Goal: Task Accomplishment & Management: Complete application form

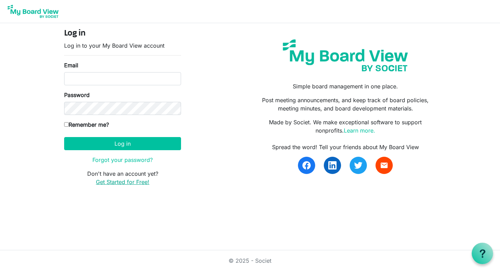
click at [133, 182] on link "Get Started for Free!" at bounding box center [122, 181] width 53 height 7
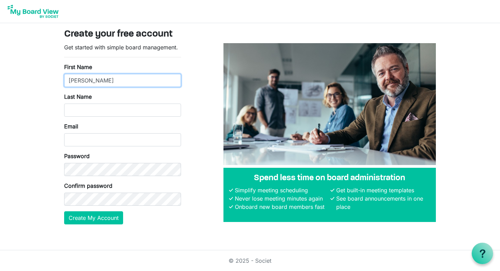
type input "Kevin"
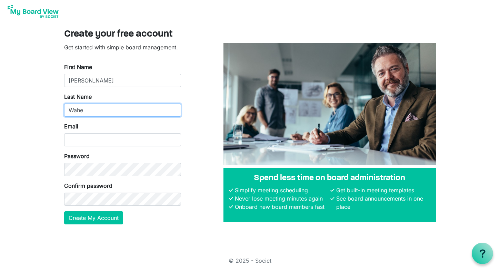
type input "Wahe"
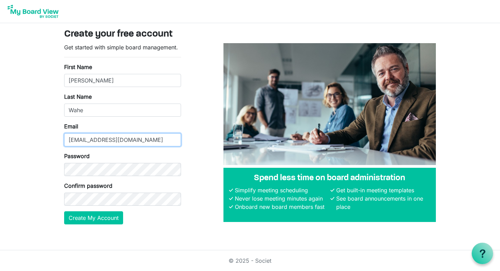
type input "kwahe@burbankpres.org"
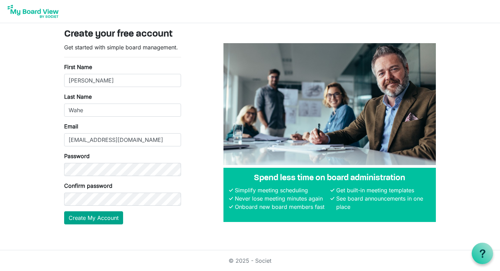
click at [114, 220] on button "Create My Account" at bounding box center [93, 217] width 59 height 13
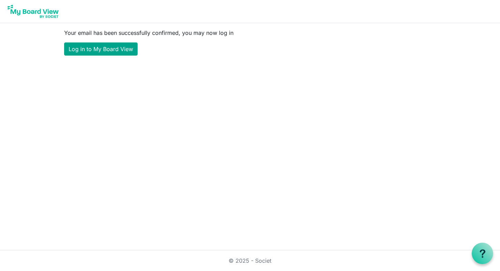
click at [103, 52] on link "Log in to My Board View" at bounding box center [101, 48] width 74 height 13
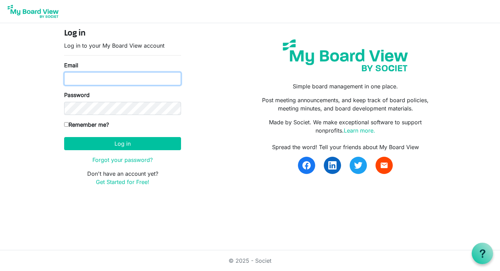
type input "[EMAIL_ADDRESS][DOMAIN_NAME]"
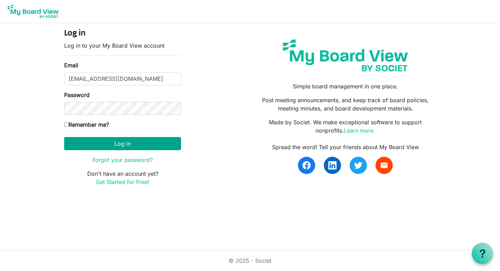
click at [126, 146] on button "Log in" at bounding box center [122, 143] width 117 height 13
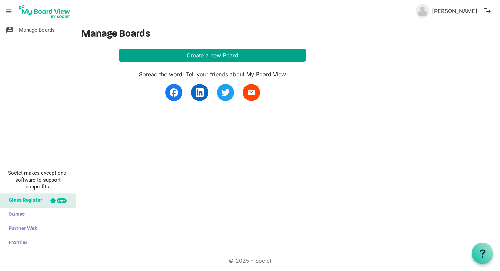
click at [192, 51] on button "Create a new Board" at bounding box center [212, 55] width 186 height 13
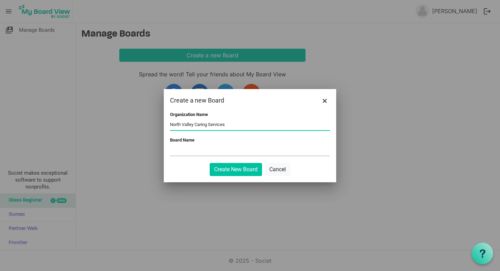
type input "North Valley Caring Services"
click at [218, 124] on input "North Valley Caring Services" at bounding box center [250, 125] width 160 height 10
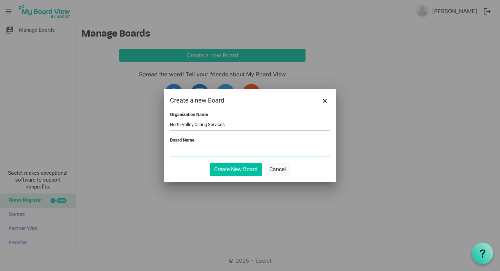
click at [217, 153] on input "Board Name" at bounding box center [250, 150] width 160 height 10
paste input "North Valley Caring Services"
type input "North Valley Caring Services"
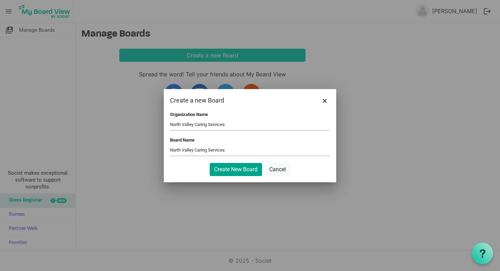
click at [244, 169] on button "Create New Board" at bounding box center [236, 169] width 52 height 13
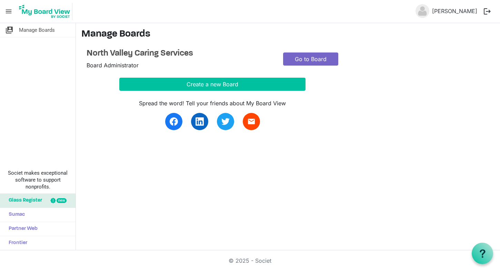
click at [296, 54] on link "Go to Board" at bounding box center [310, 58] width 55 height 13
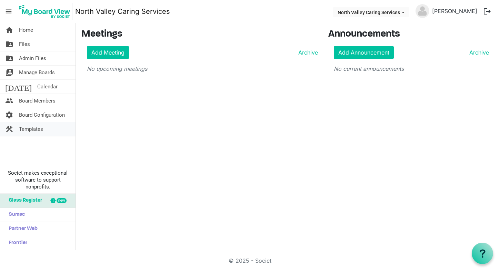
click at [45, 130] on link "construction Templates" at bounding box center [38, 129] width 76 height 14
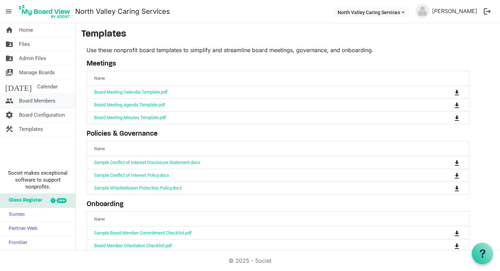
click at [48, 101] on span "Board Members" at bounding box center [37, 101] width 37 height 14
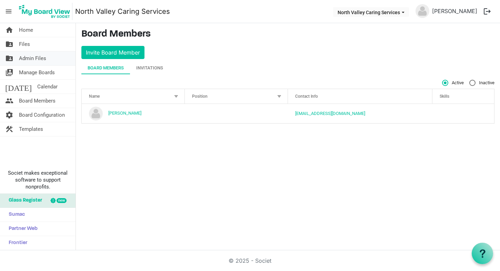
click at [41, 56] on span "Admin Files" at bounding box center [32, 58] width 27 height 14
